Goal: Task Accomplishment & Management: Use online tool/utility

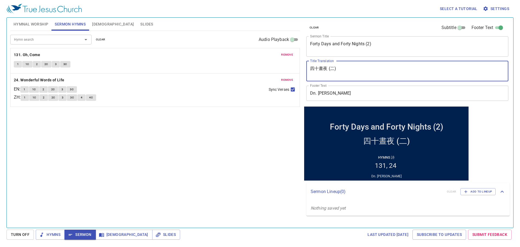
type textarea "四十晝夜 (二)"
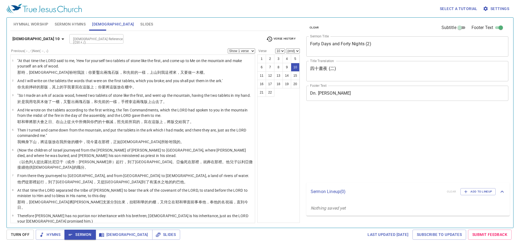
select select "10"
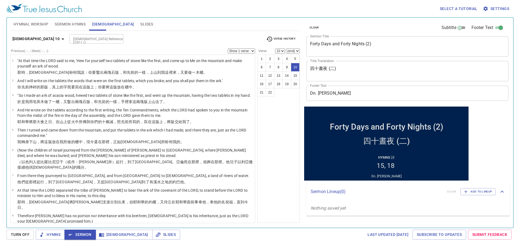
scroll to position [54, 0]
